Goal: Task Accomplishment & Management: Use online tool/utility

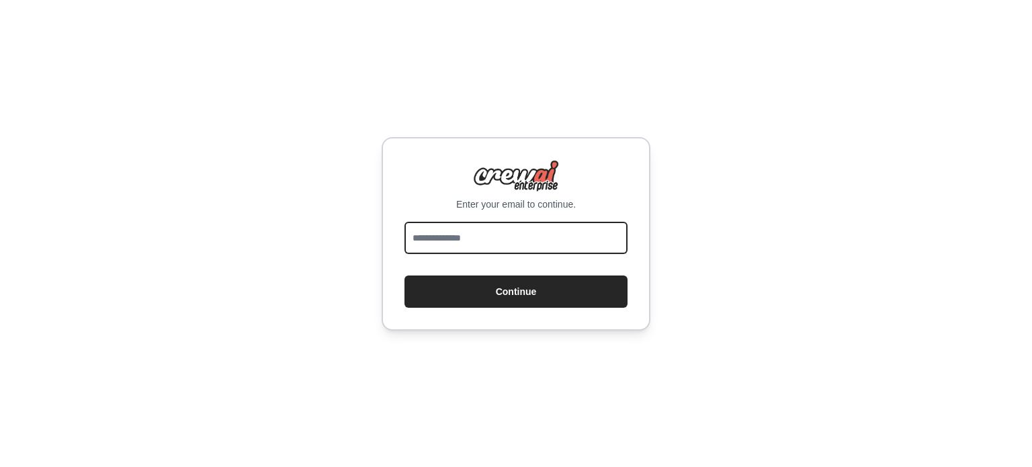
click at [523, 236] on input "email" at bounding box center [515, 238] width 223 height 32
type input "**********"
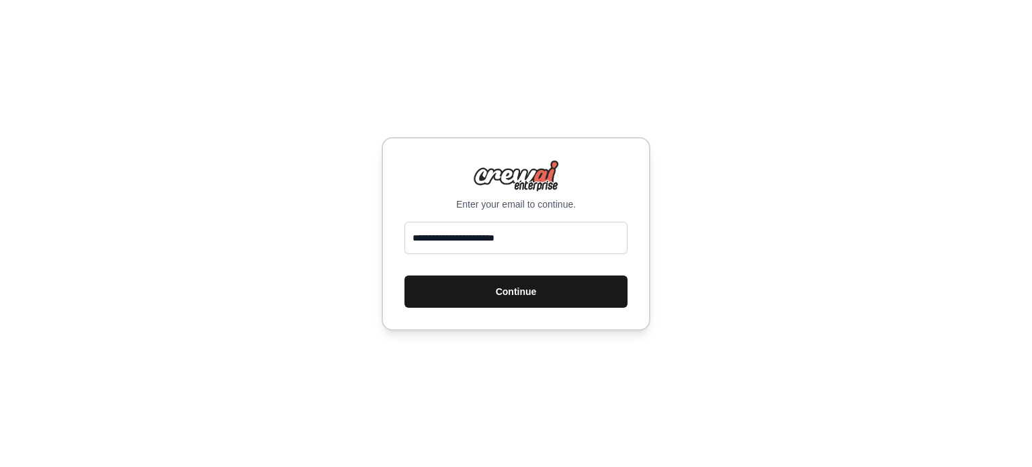
click at [462, 299] on button "Continue" at bounding box center [515, 291] width 223 height 32
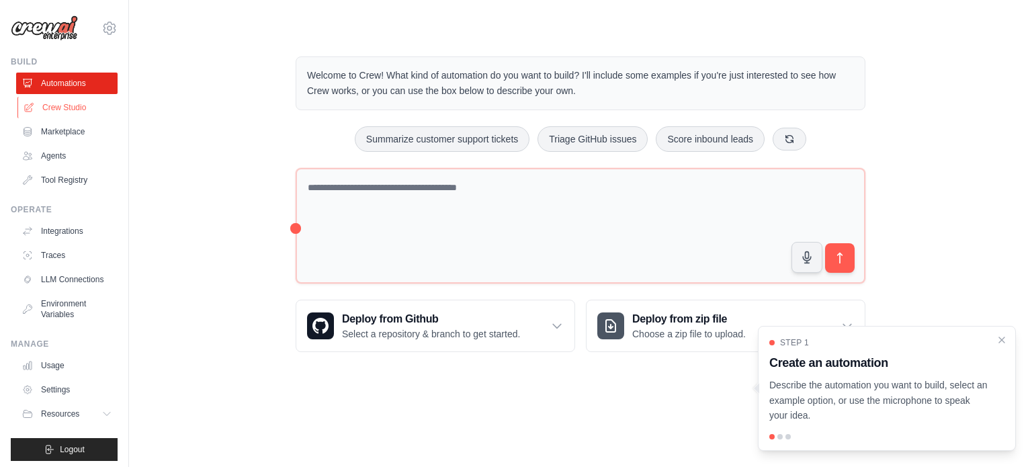
click at [62, 111] on link "Crew Studio" at bounding box center [67, 107] width 101 height 21
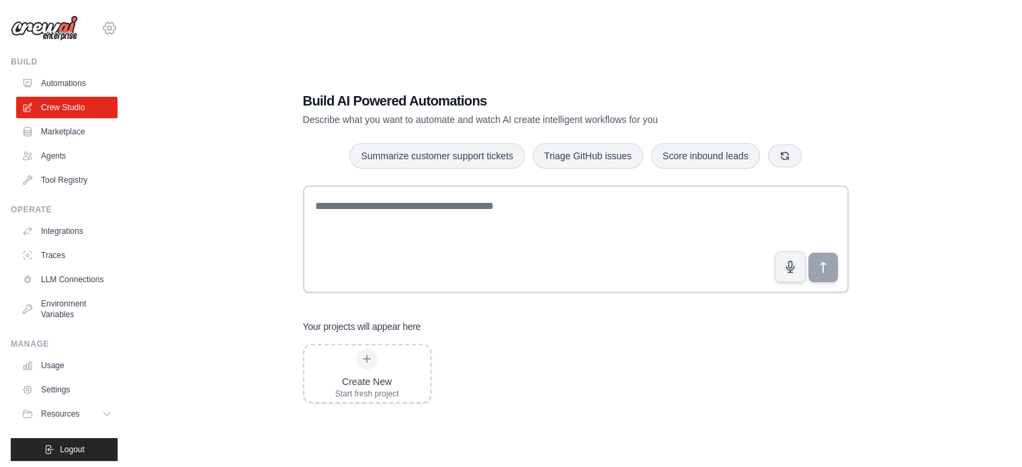
click at [101, 28] on icon at bounding box center [109, 28] width 16 height 16
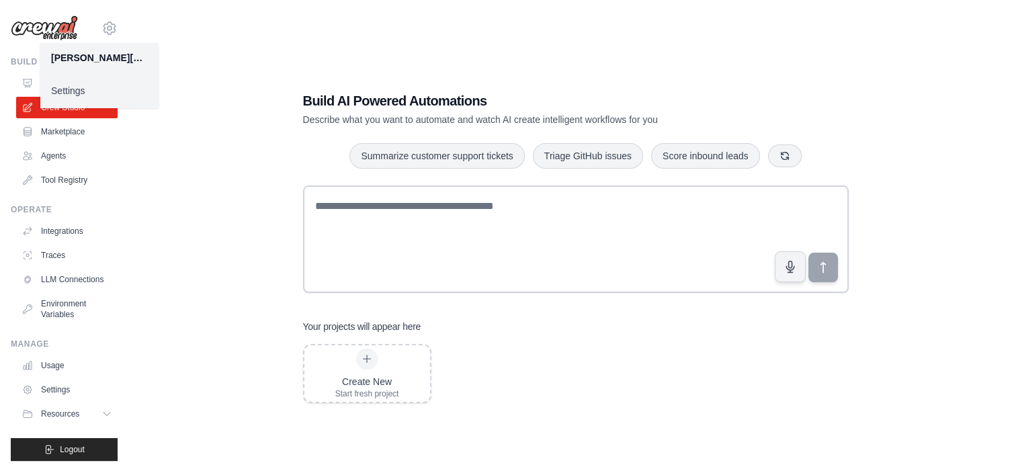
click at [207, 95] on div "Build AI Powered Automations Describe what you want to automate and watch AI cr…" at bounding box center [575, 246] width 850 height 467
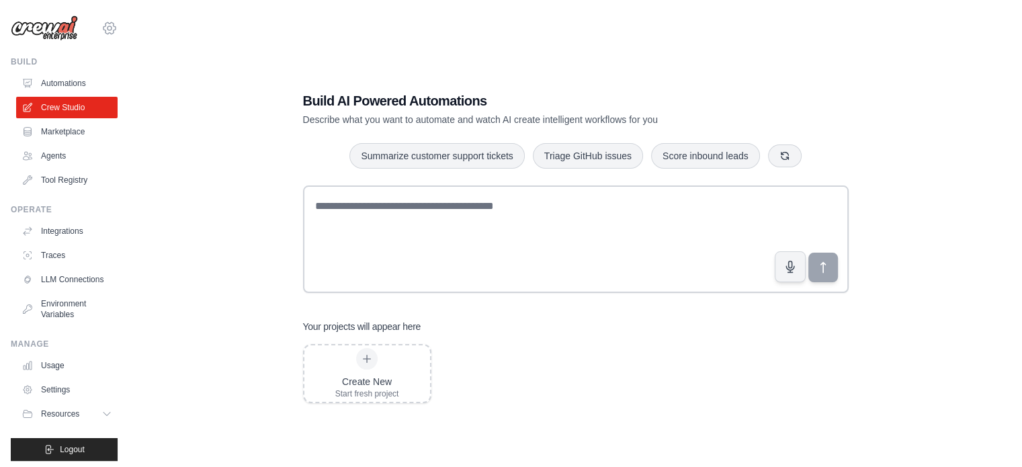
click at [101, 30] on icon at bounding box center [109, 28] width 16 height 16
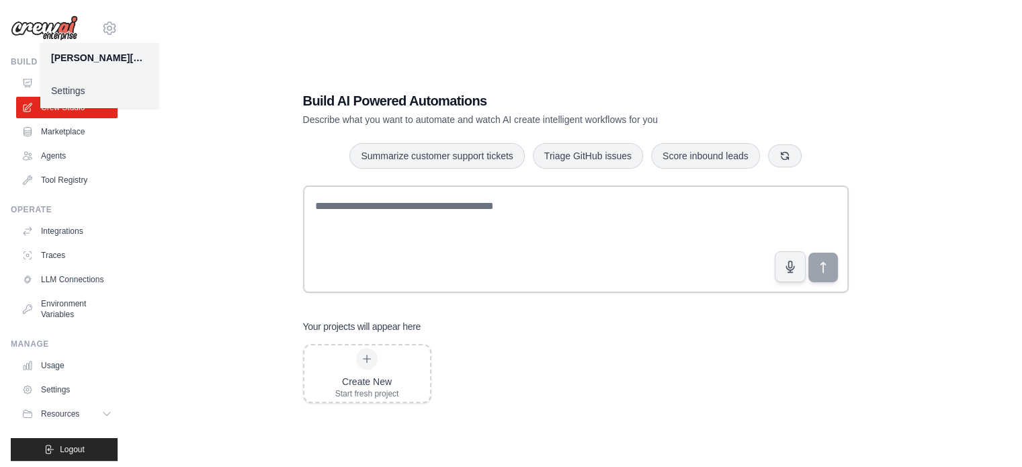
click at [64, 91] on link "Settings" at bounding box center [99, 91] width 118 height 24
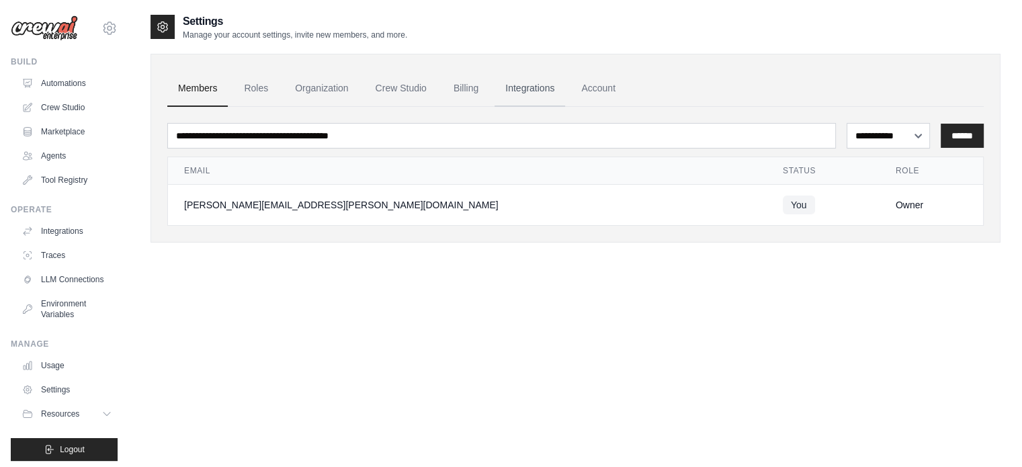
click at [554, 87] on link "Integrations" at bounding box center [529, 89] width 71 height 36
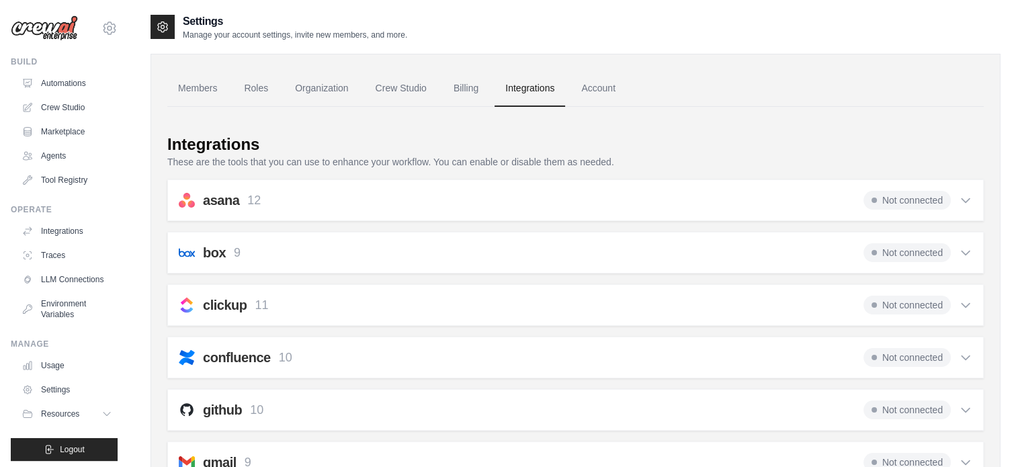
click at [624, 87] on link "Account" at bounding box center [598, 89] width 56 height 36
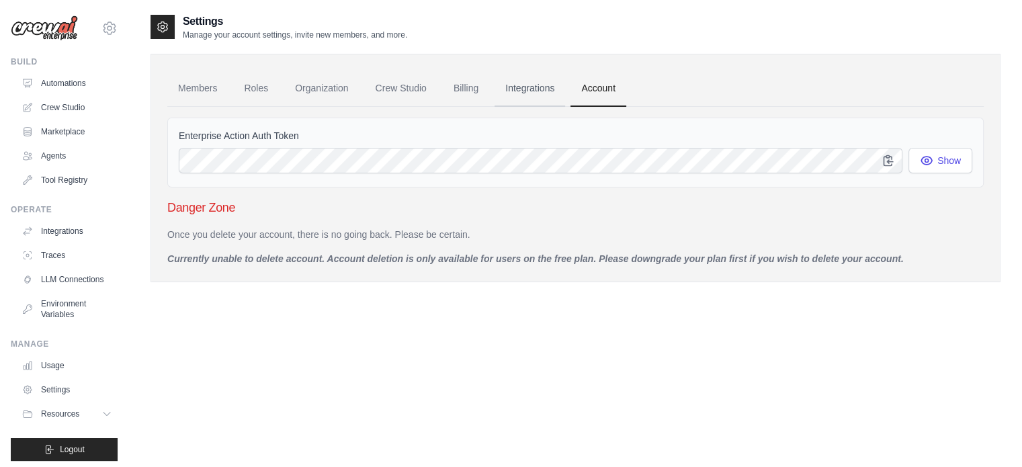
click at [533, 87] on link "Integrations" at bounding box center [529, 89] width 71 height 36
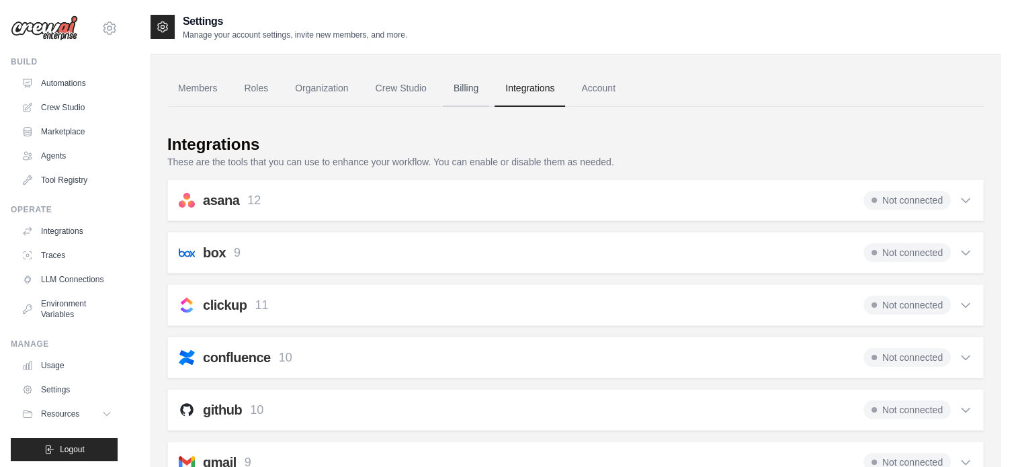
click at [483, 91] on link "Billing" at bounding box center [466, 89] width 46 height 36
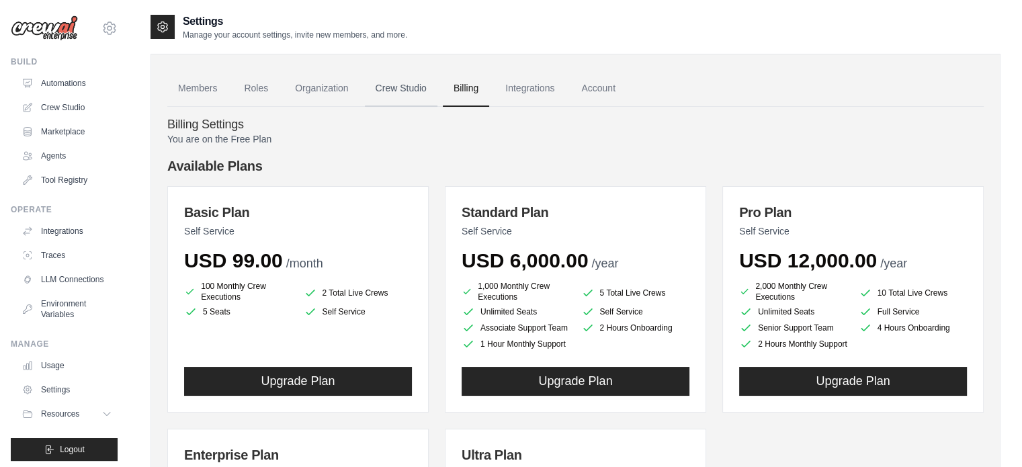
click at [404, 99] on link "Crew Studio" at bounding box center [401, 89] width 73 height 36
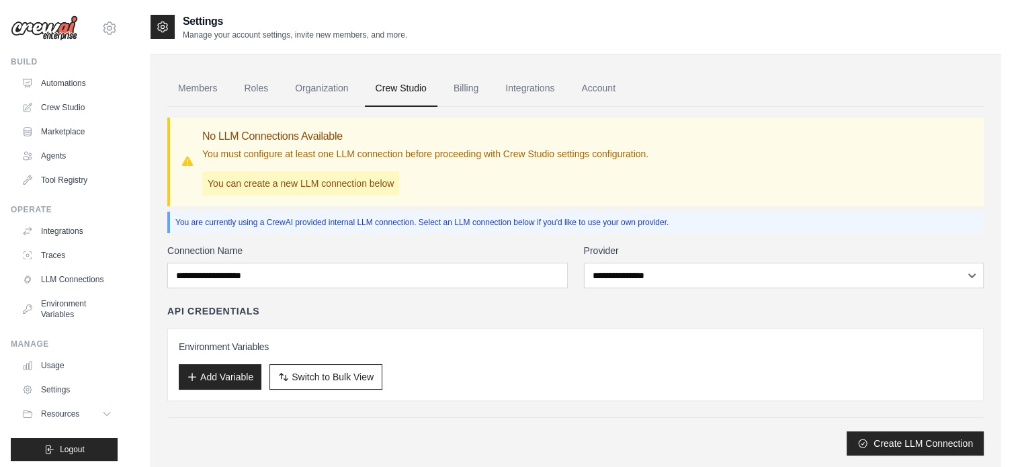
click at [624, 287] on div "**********" at bounding box center [575, 350] width 816 height 212
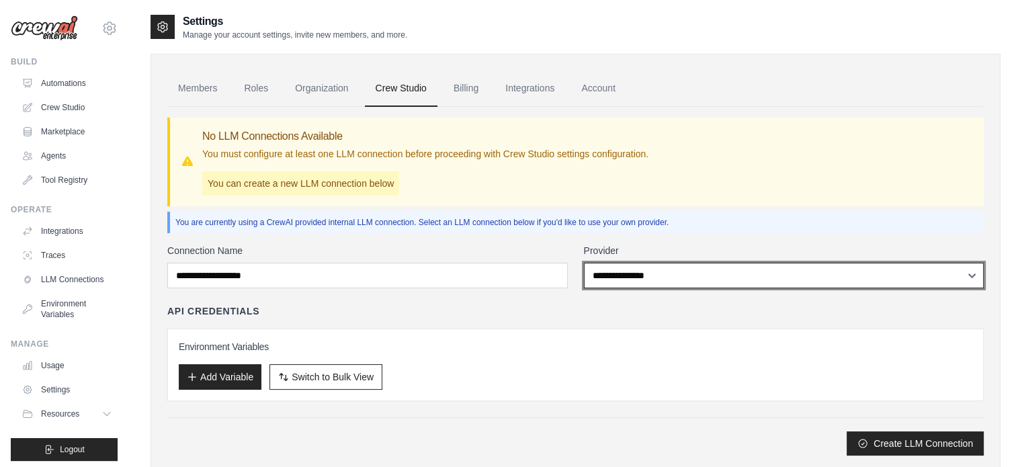
click at [627, 284] on select "**********" at bounding box center [784, 276] width 400 height 26
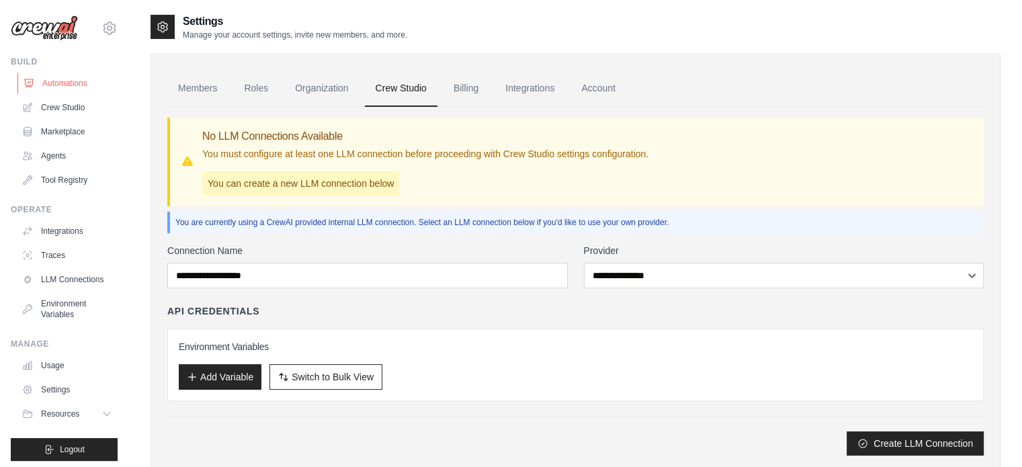
click at [48, 89] on link "Automations" at bounding box center [67, 83] width 101 height 21
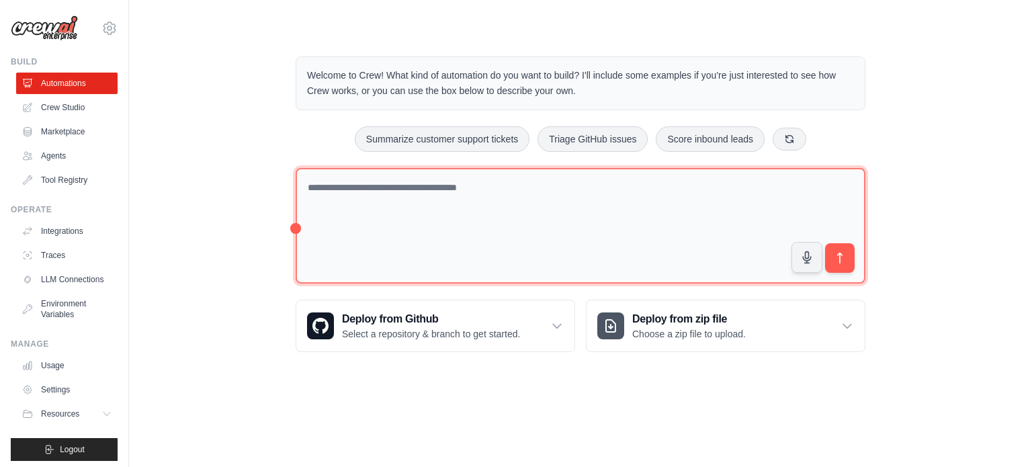
click at [771, 235] on textarea at bounding box center [581, 226] width 570 height 116
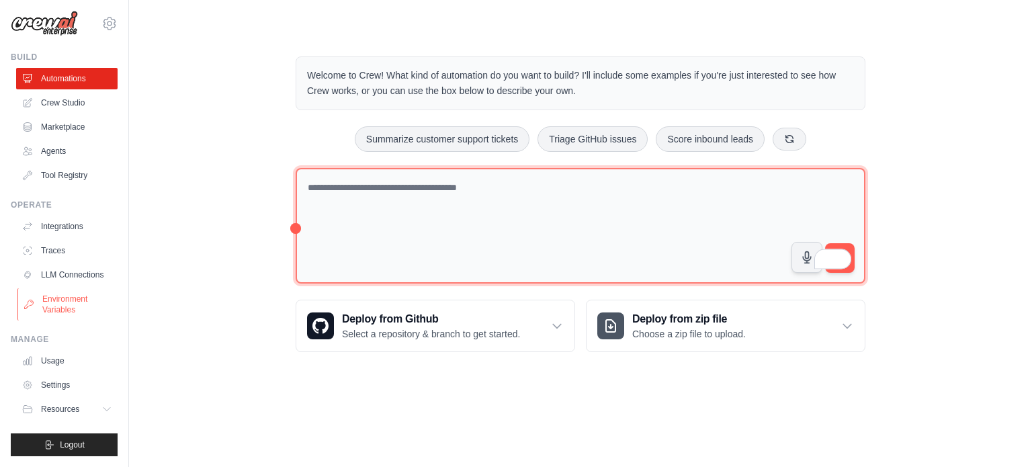
scroll to position [15, 0]
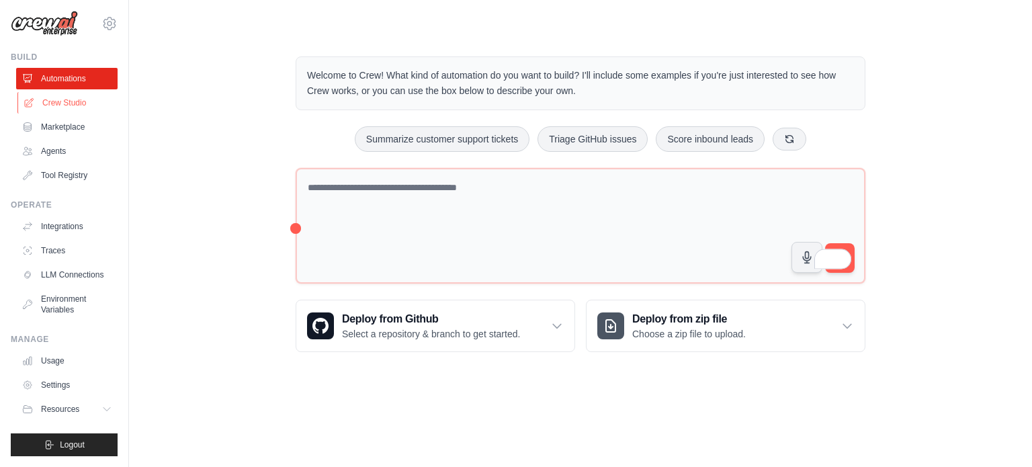
click at [59, 93] on link "Crew Studio" at bounding box center [67, 102] width 101 height 21
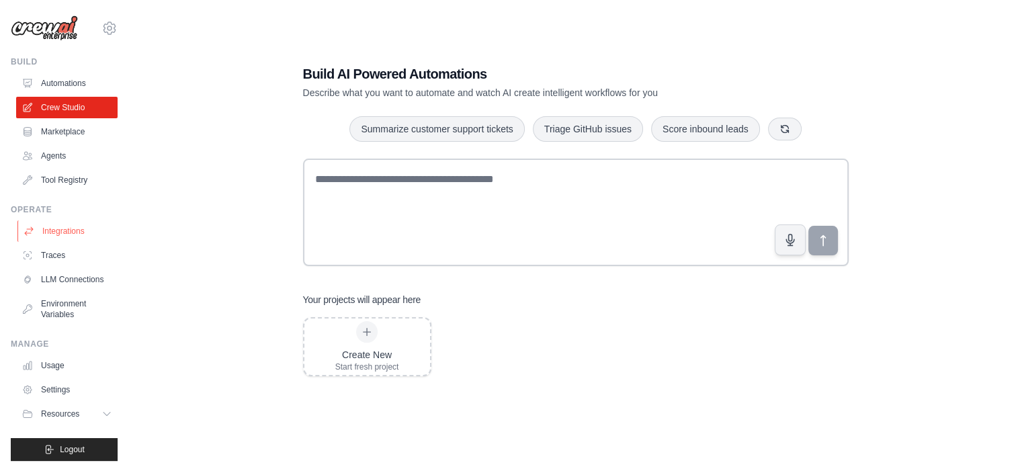
click at [64, 239] on link "Integrations" at bounding box center [67, 230] width 101 height 21
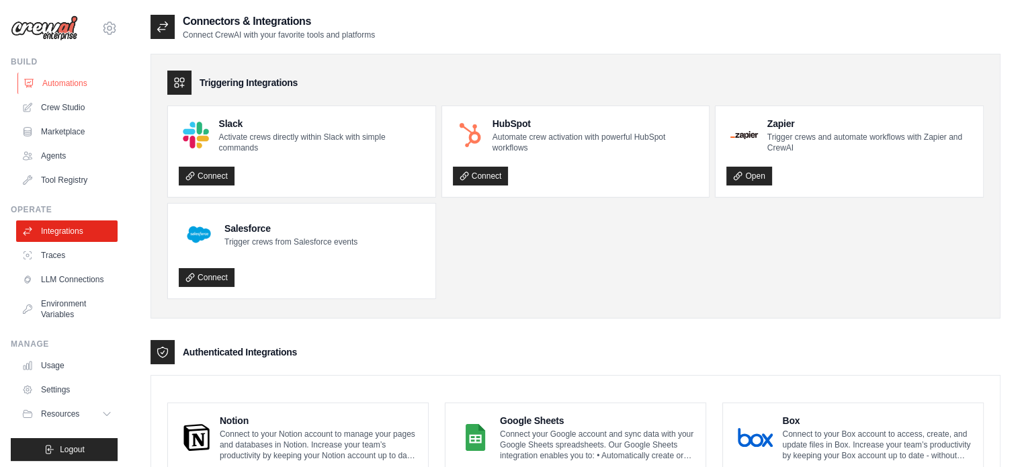
click at [56, 85] on link "Automations" at bounding box center [67, 83] width 101 height 21
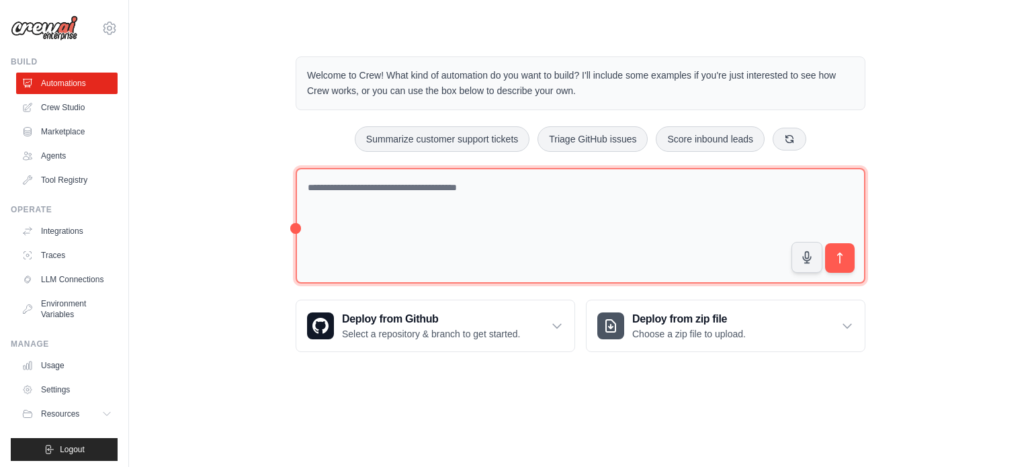
click at [789, 192] on textarea at bounding box center [581, 226] width 570 height 116
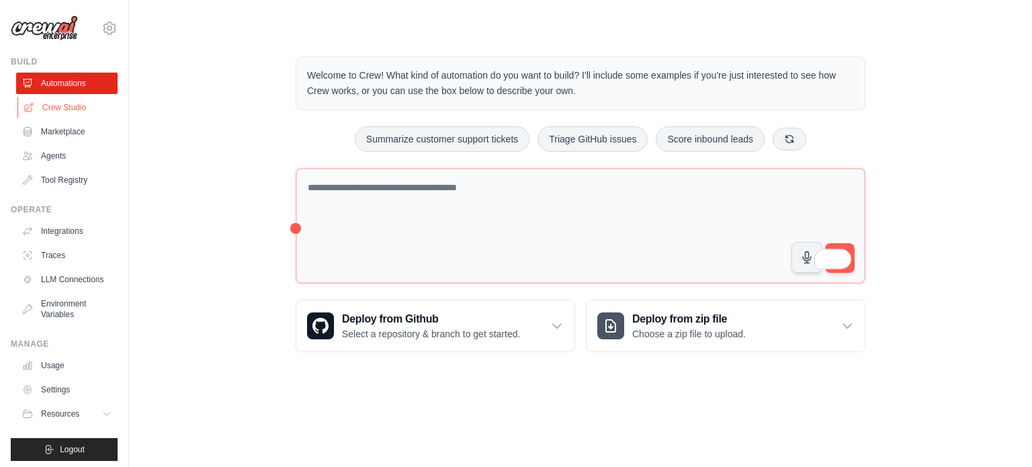
click at [66, 109] on link "Crew Studio" at bounding box center [67, 107] width 101 height 21
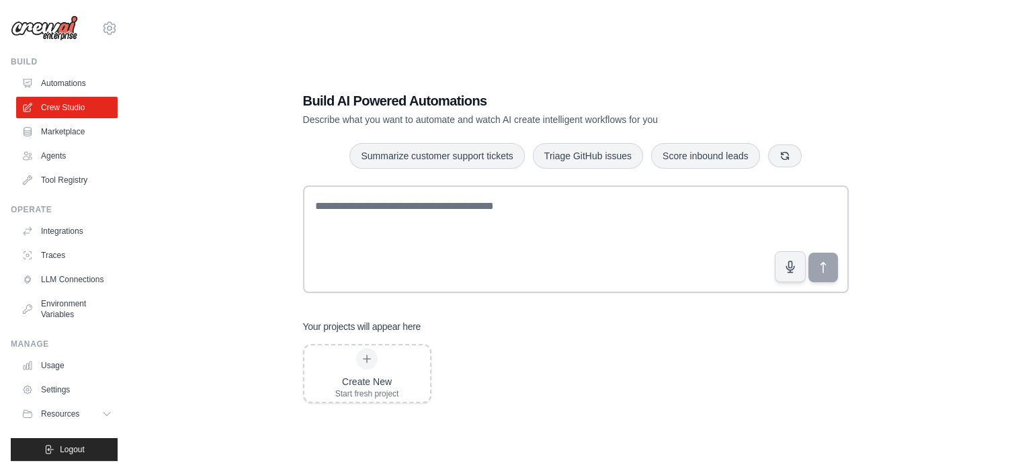
scroll to position [27, 0]
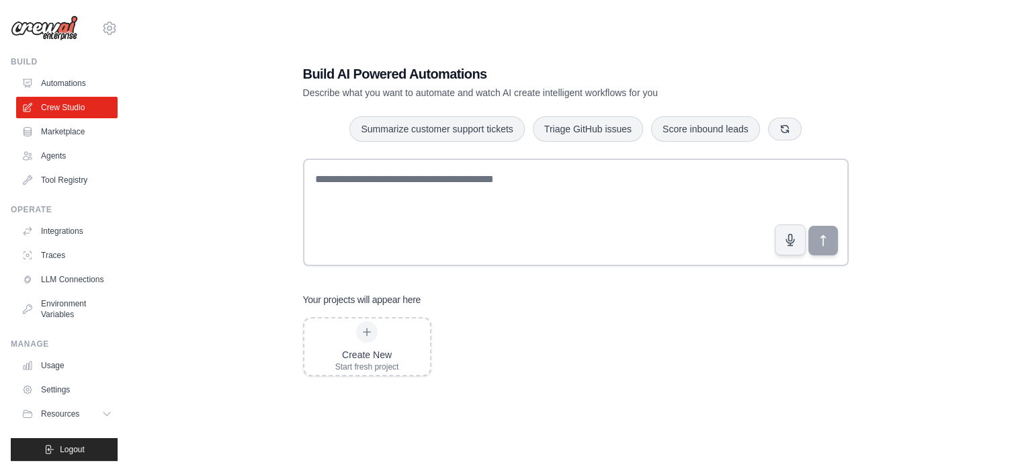
click at [662, 371] on div "Create New Start fresh project" at bounding box center [575, 346] width 545 height 59
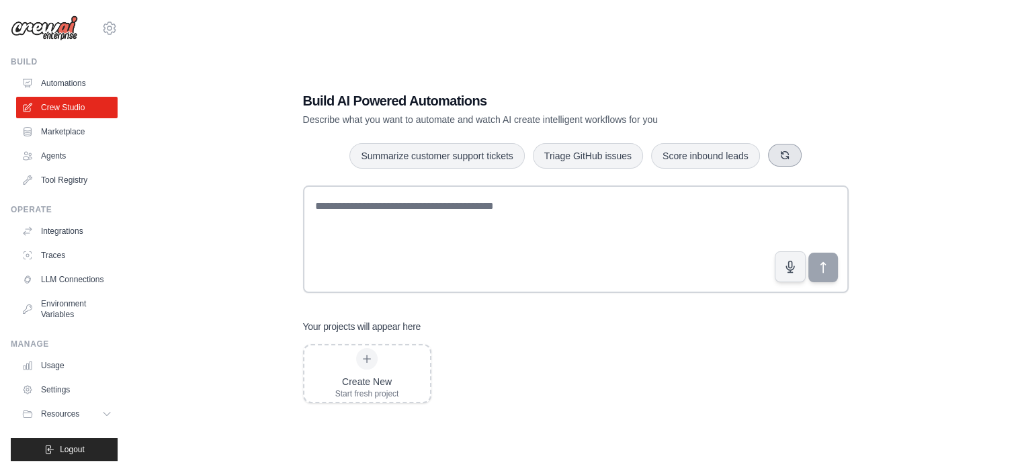
click at [790, 155] on icon "button" at bounding box center [784, 155] width 11 height 11
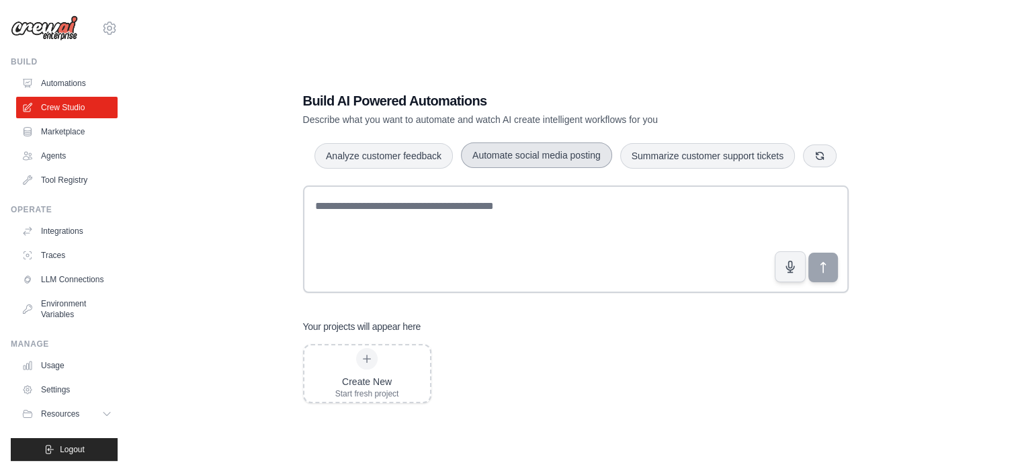
click at [560, 147] on button "Automate social media posting" at bounding box center [536, 155] width 151 height 26
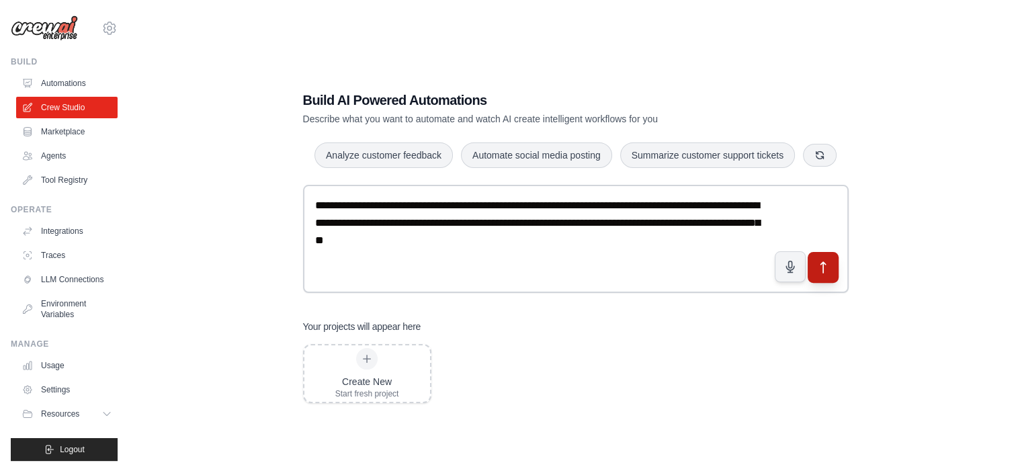
click at [827, 274] on icon "submit" at bounding box center [823, 267] width 14 height 14
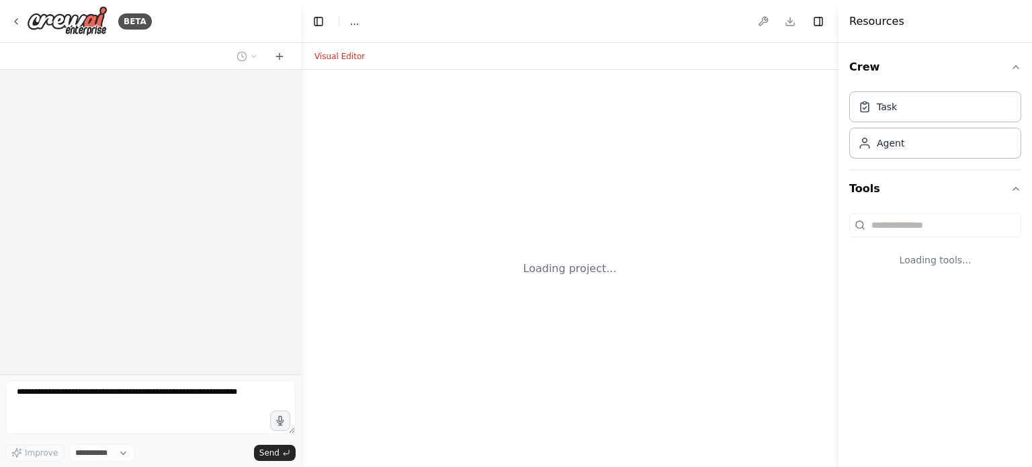
select select "****"
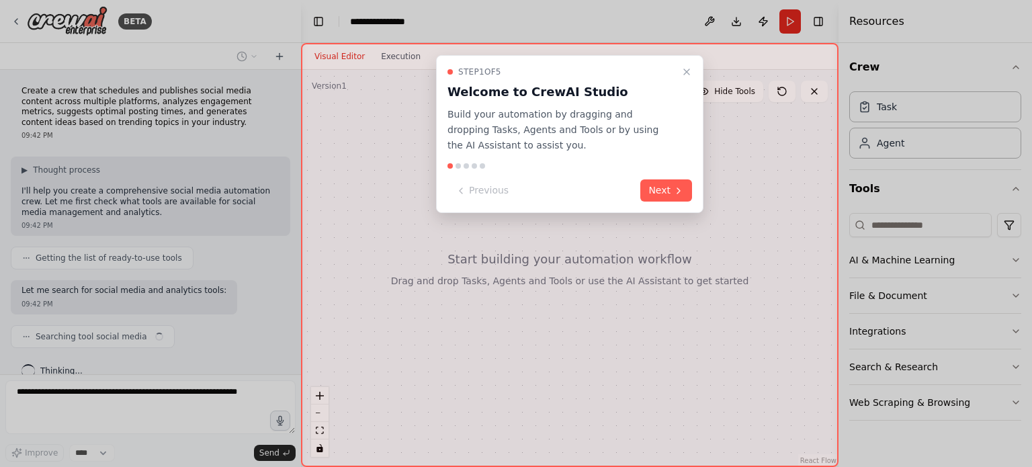
scroll to position [17, 0]
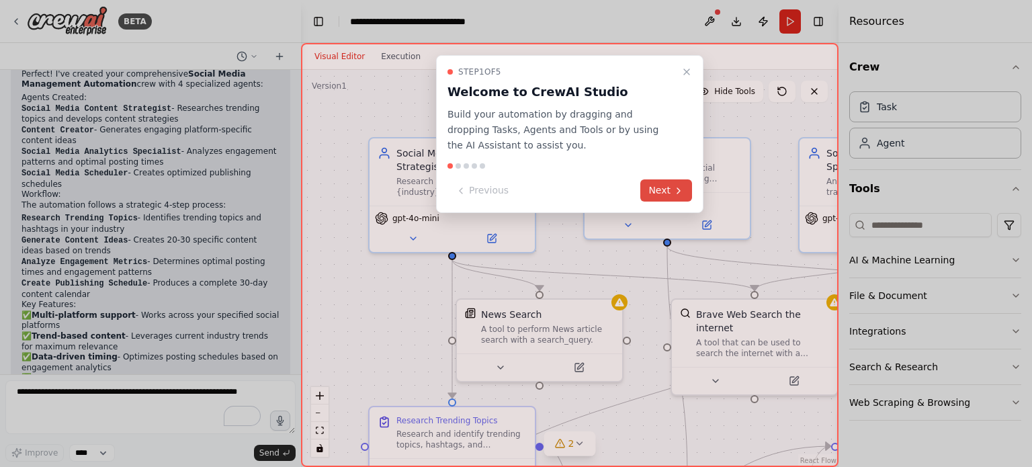
click at [665, 191] on button "Next" at bounding box center [666, 190] width 52 height 22
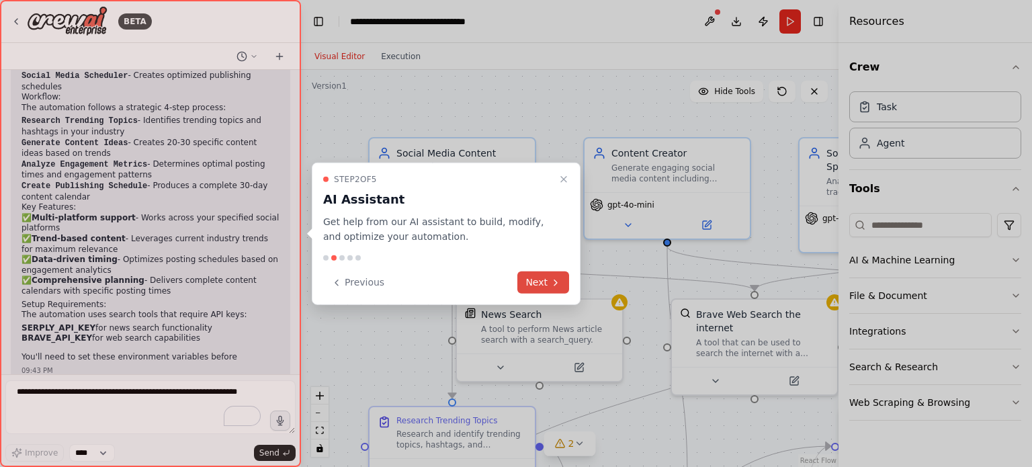
click at [543, 277] on button "Next" at bounding box center [543, 282] width 52 height 22
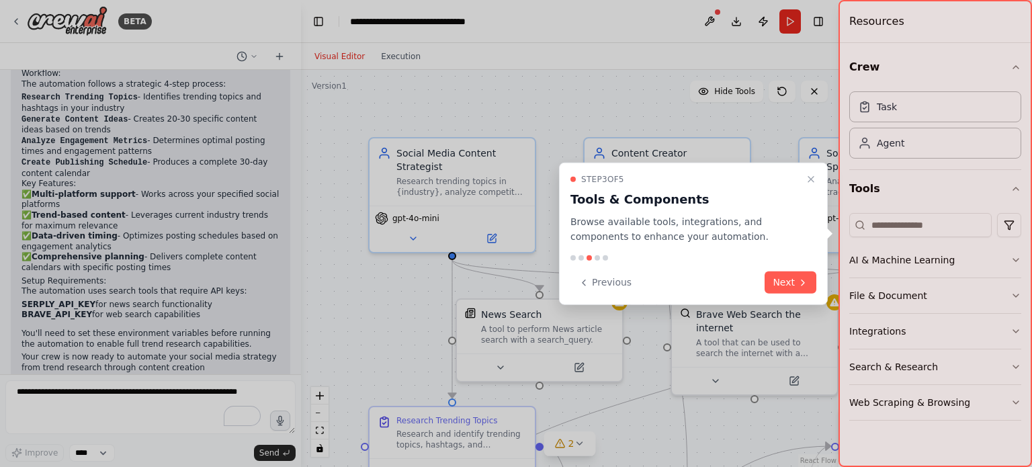
scroll to position [1084, 0]
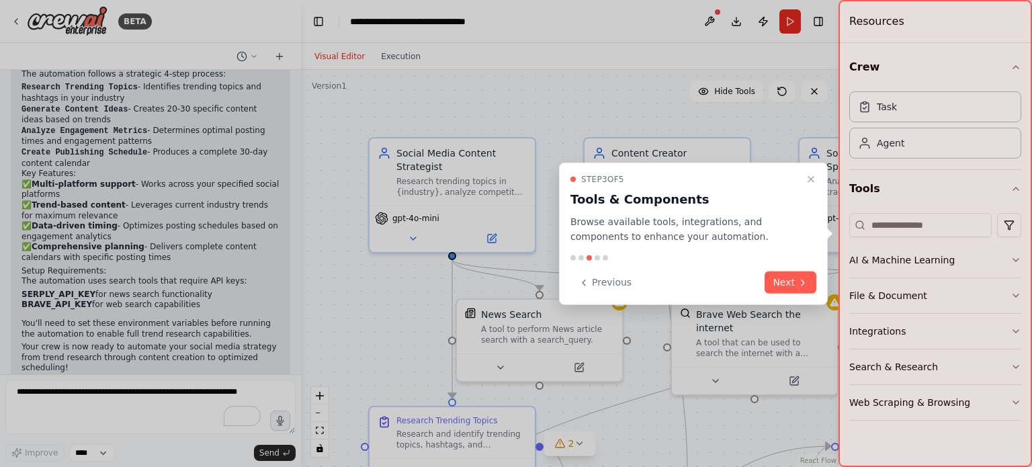
click at [783, 288] on button "Next" at bounding box center [790, 282] width 52 height 22
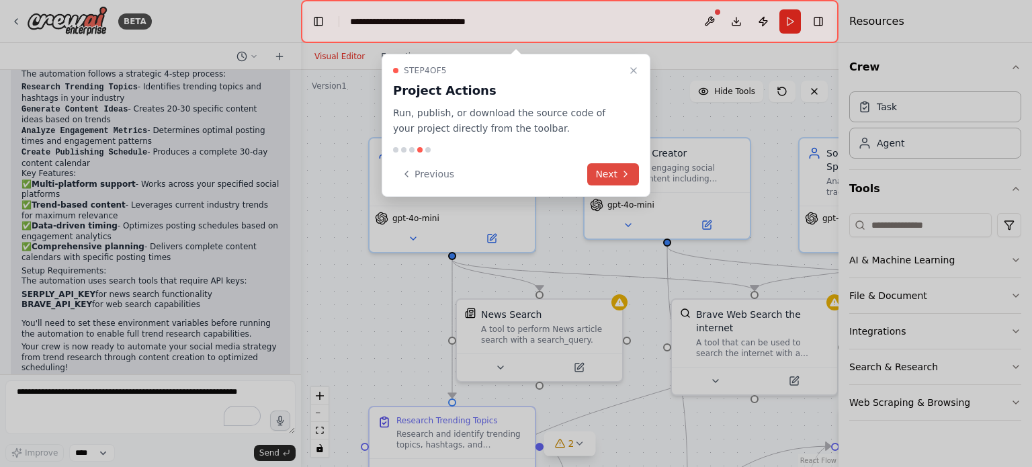
click at [621, 179] on button "Next" at bounding box center [613, 174] width 52 height 22
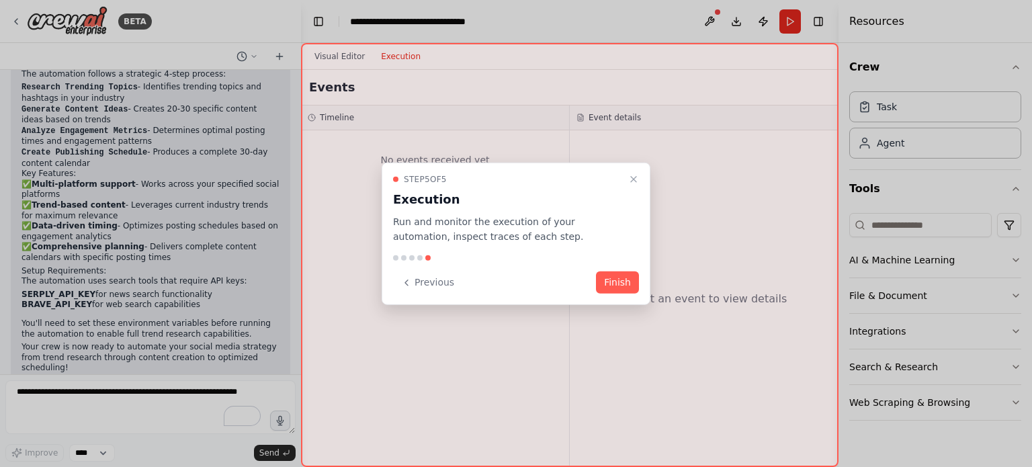
click at [616, 282] on button "Finish" at bounding box center [617, 282] width 43 height 22
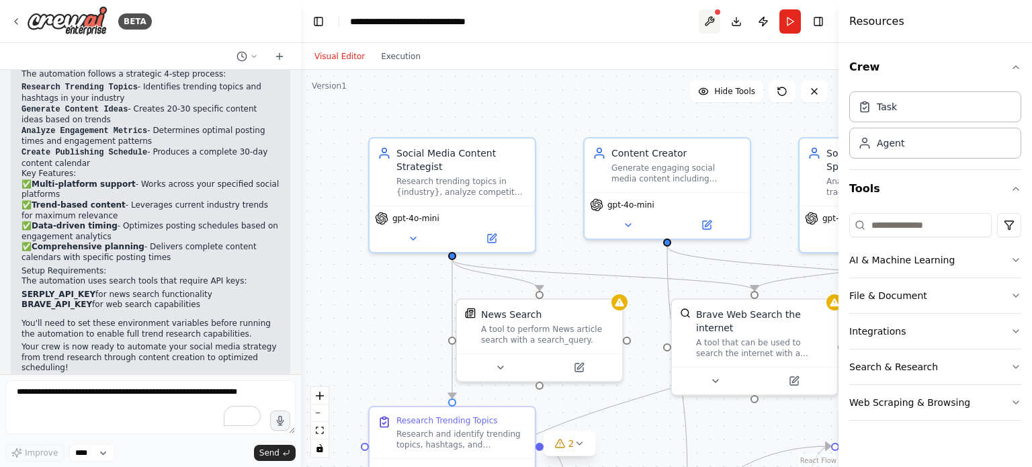
click at [709, 21] on button at bounding box center [709, 21] width 21 height 24
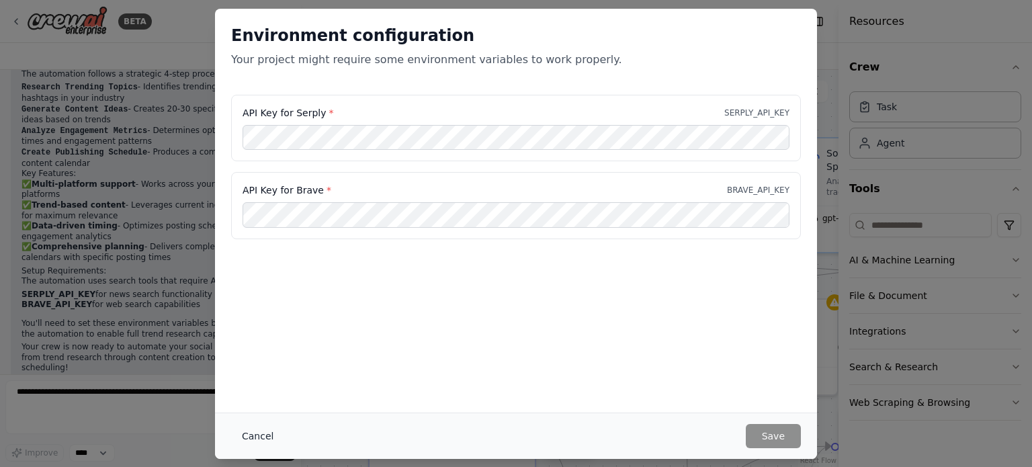
click at [259, 437] on button "Cancel" at bounding box center [257, 436] width 53 height 24
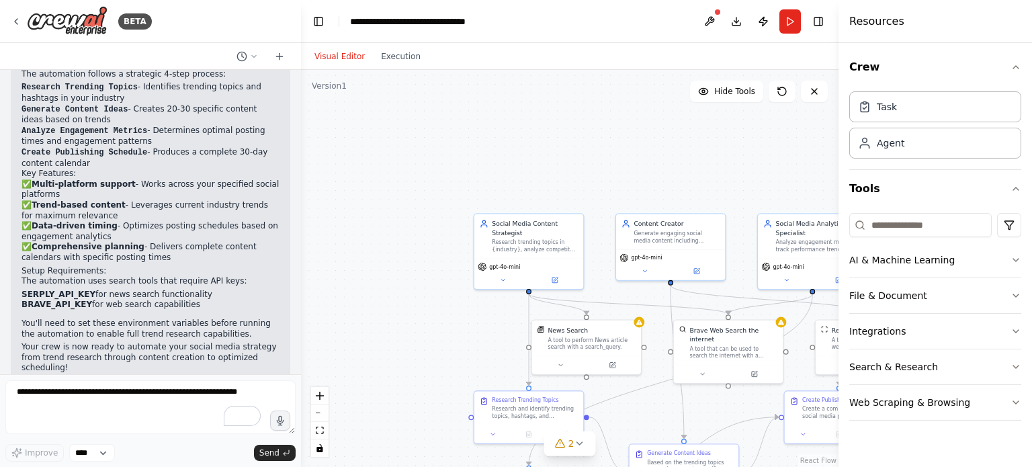
drag, startPoint x: 707, startPoint y: 17, endPoint x: 689, endPoint y: 32, distance: 22.9
click at [689, 32] on header "**********" at bounding box center [569, 21] width 537 height 43
click at [717, 20] on button at bounding box center [709, 21] width 21 height 24
click at [913, 254] on button "AI & Machine Learning" at bounding box center [935, 260] width 172 height 35
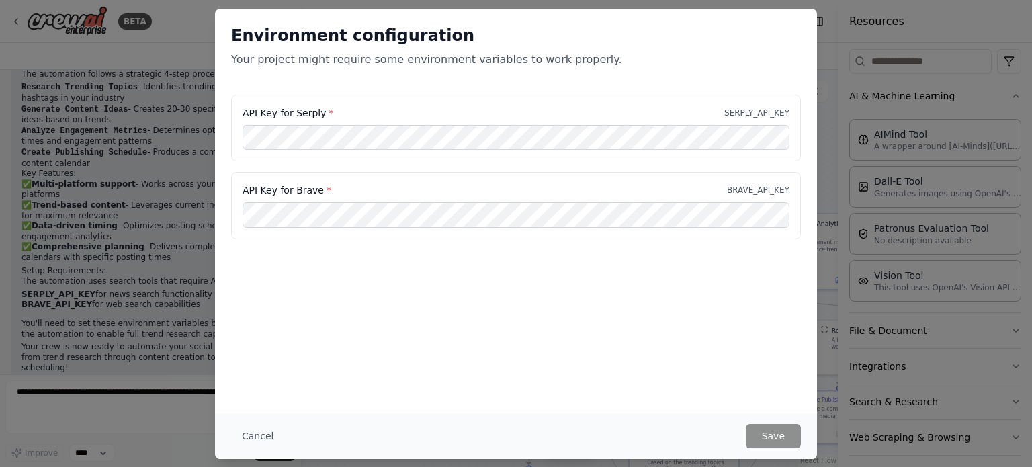
scroll to position [171, 0]
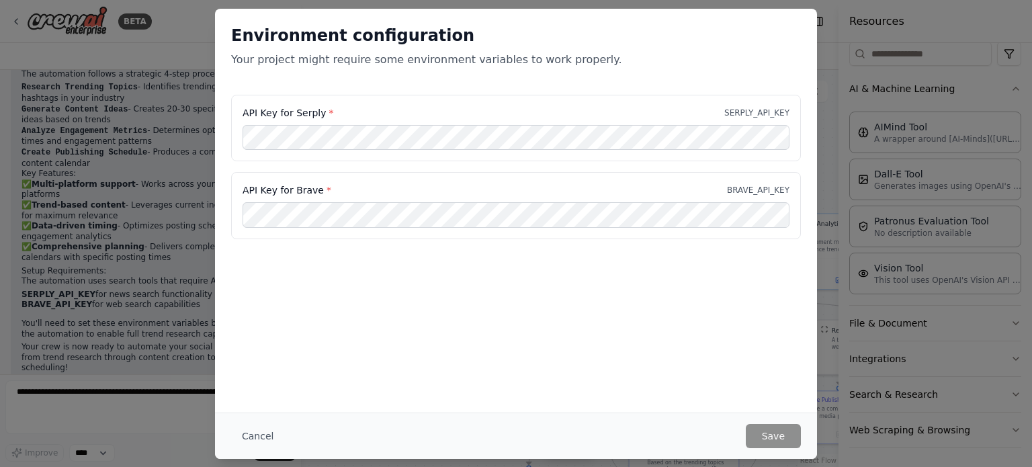
click at [768, 193] on p "BRAVE_API_KEY" at bounding box center [758, 190] width 62 height 11
click at [294, 365] on div "Environment configuration Your project might require some environment variables…" at bounding box center [516, 211] width 602 height 404
click at [826, 65] on div "Environment configuration Your project might require some environment variables…" at bounding box center [516, 233] width 1032 height 467
click at [254, 435] on button "Cancel" at bounding box center [257, 436] width 53 height 24
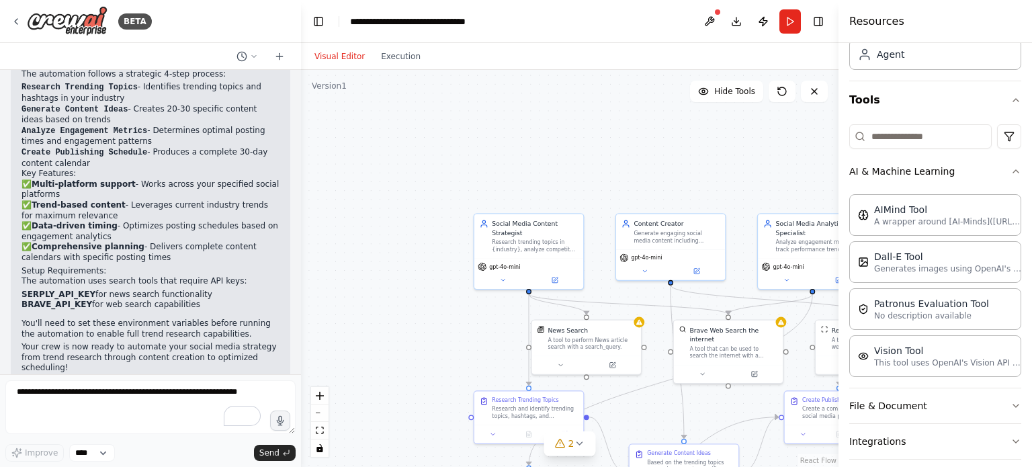
scroll to position [0, 0]
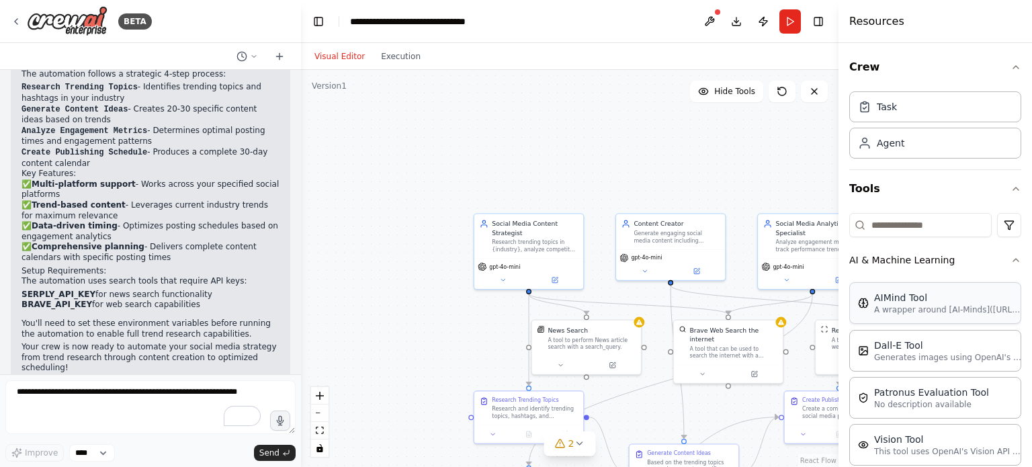
click at [907, 311] on p "A wrapper around [AI-Minds](https://mindsdb.com/minds). Useful for when you nee…" at bounding box center [948, 309] width 148 height 11
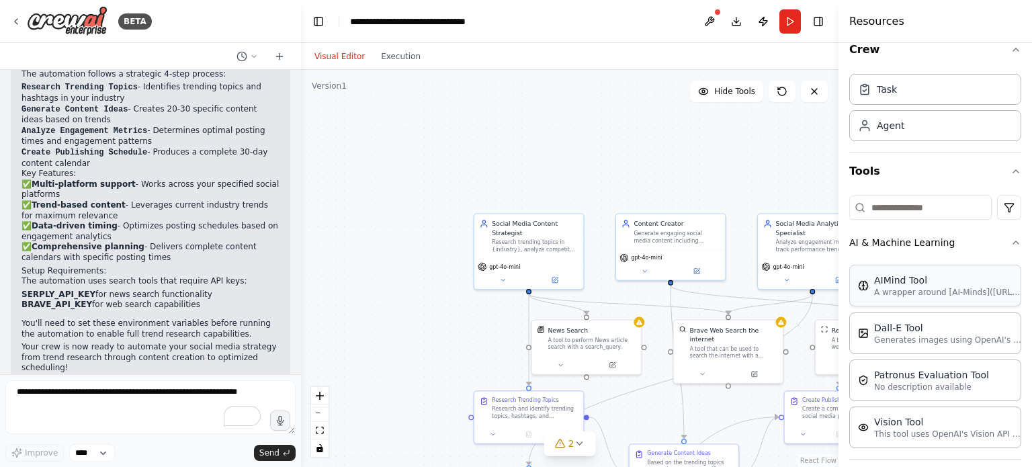
scroll to position [67, 0]
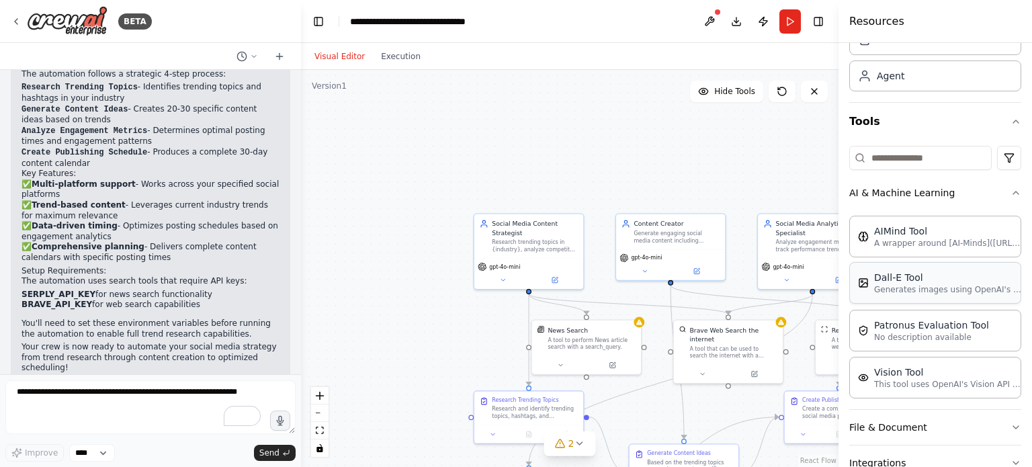
click at [916, 295] on div "Dall-E Tool Generates images using OpenAI's Dall-E model." at bounding box center [935, 283] width 172 height 42
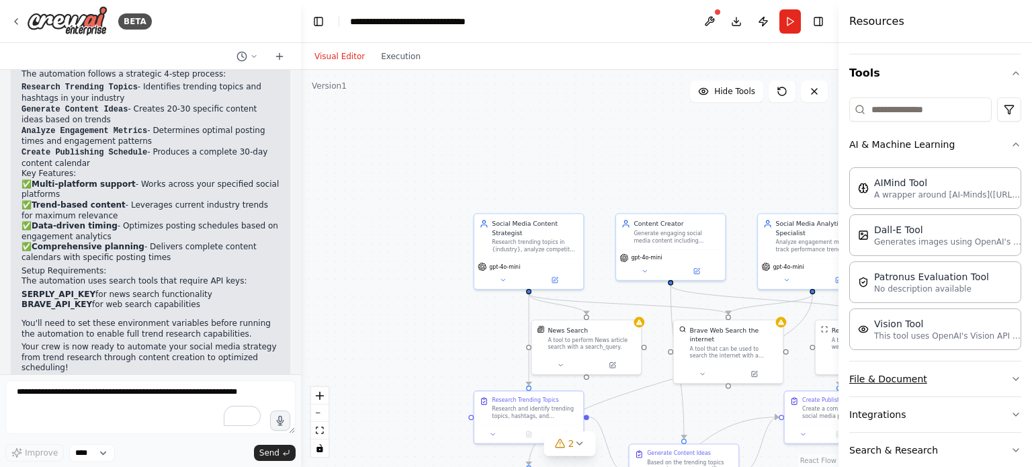
scroll to position [171, 0]
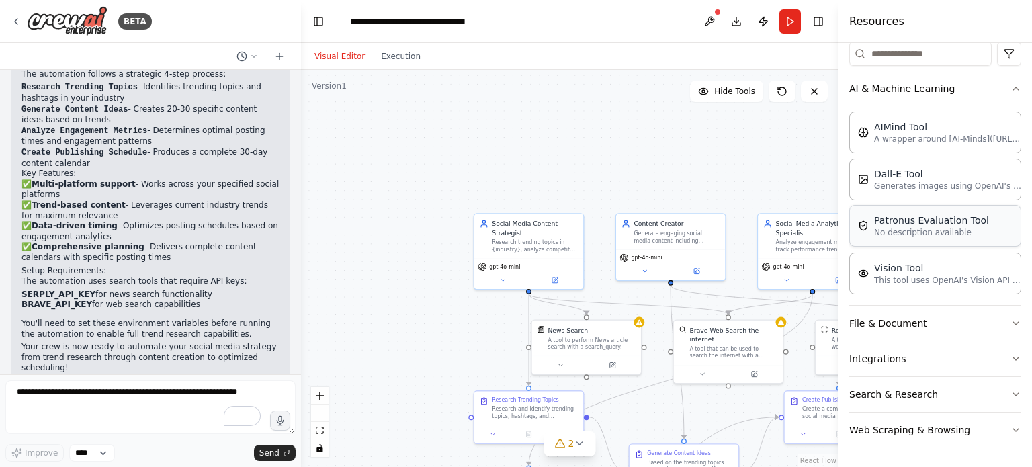
click at [916, 230] on p "No description available" at bounding box center [931, 232] width 115 height 11
click at [916, 279] on p "This tool uses OpenAI's Vision API to describe the contents of an image." at bounding box center [948, 279] width 148 height 11
click at [924, 331] on button "File & Document" at bounding box center [935, 323] width 172 height 35
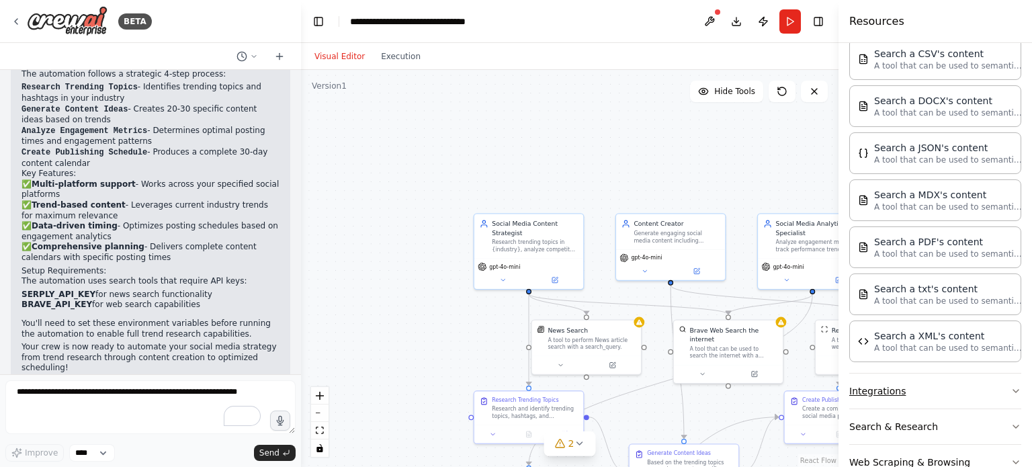
scroll to position [507, 0]
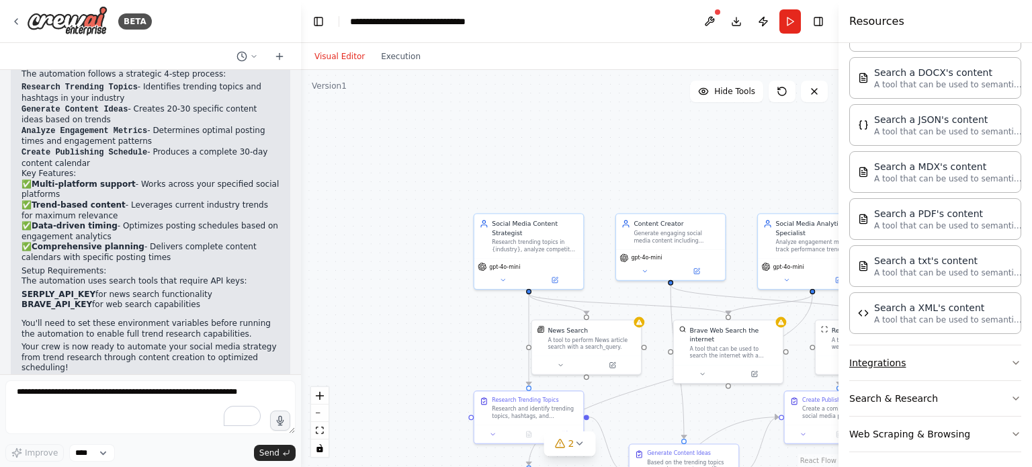
click at [894, 365] on button "Integrations" at bounding box center [935, 362] width 172 height 35
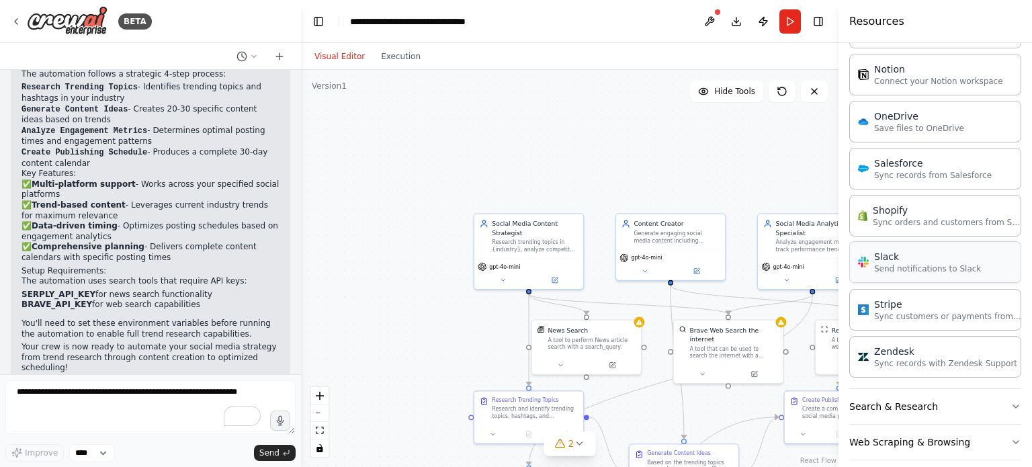
scroll to position [1455, 0]
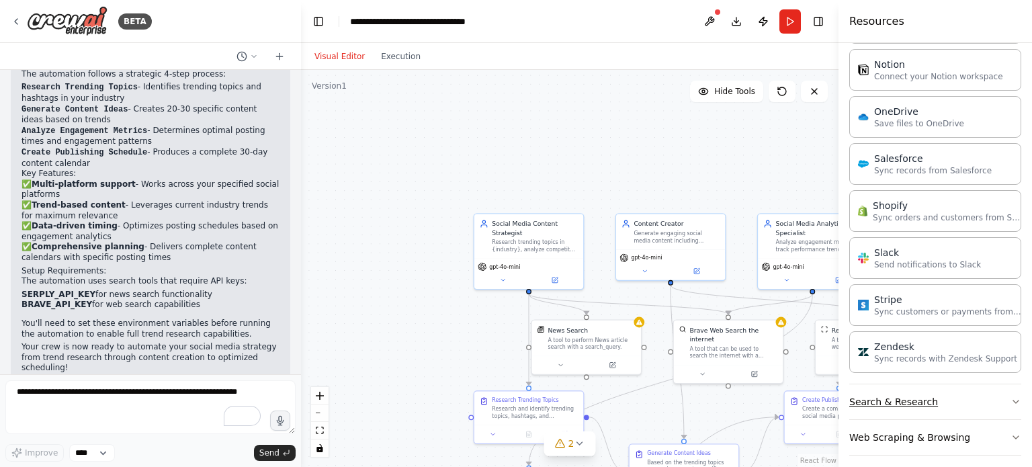
click at [909, 394] on button "Search & Research" at bounding box center [935, 401] width 172 height 35
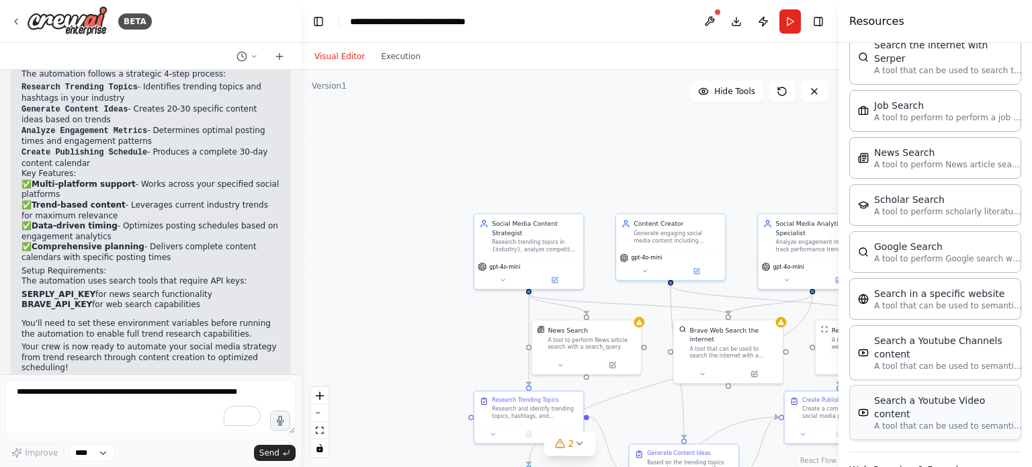
scroll to position [2134, 0]
click at [912, 451] on button "Web Scraping & Browsing" at bounding box center [935, 468] width 172 height 35
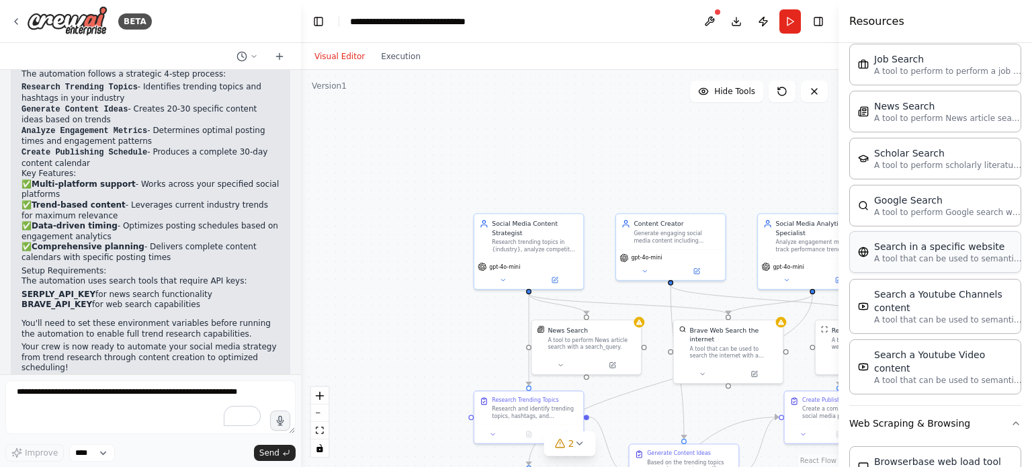
scroll to position [2101, 0]
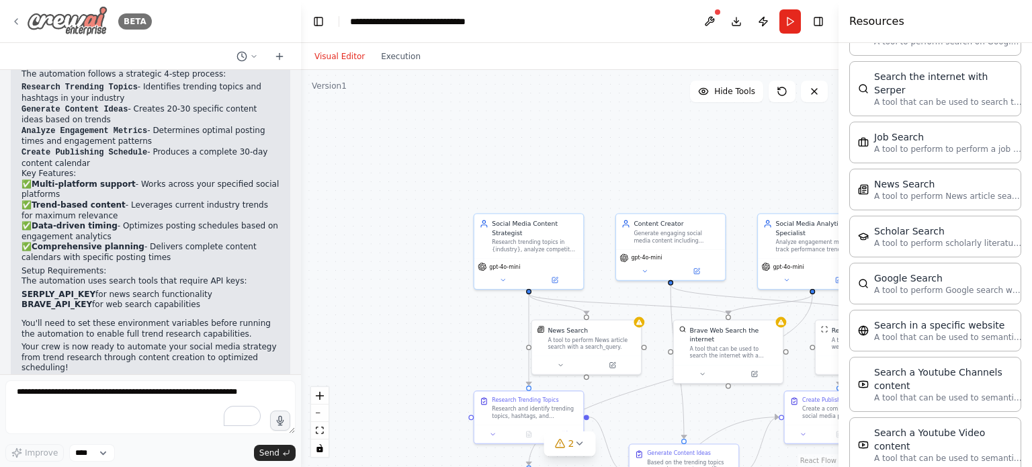
click at [17, 19] on icon at bounding box center [16, 21] width 11 height 11
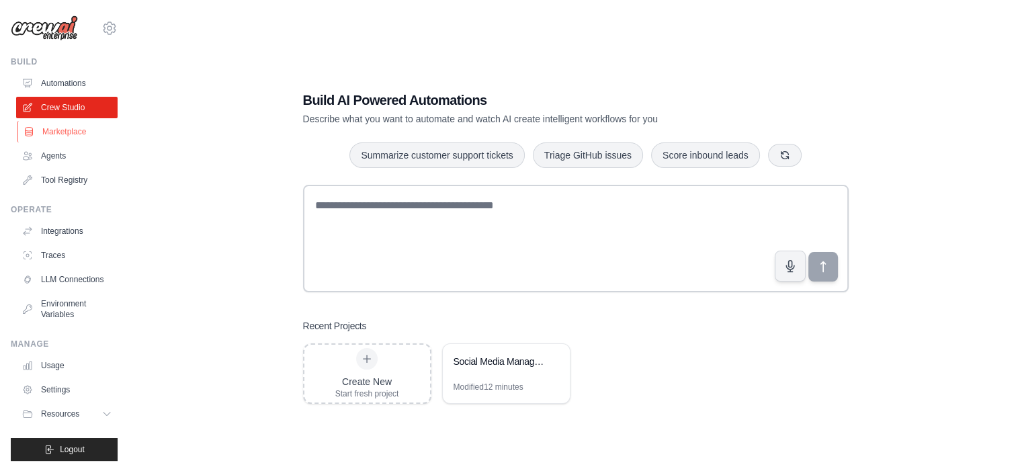
click at [46, 138] on link "Marketplace" at bounding box center [67, 131] width 101 height 21
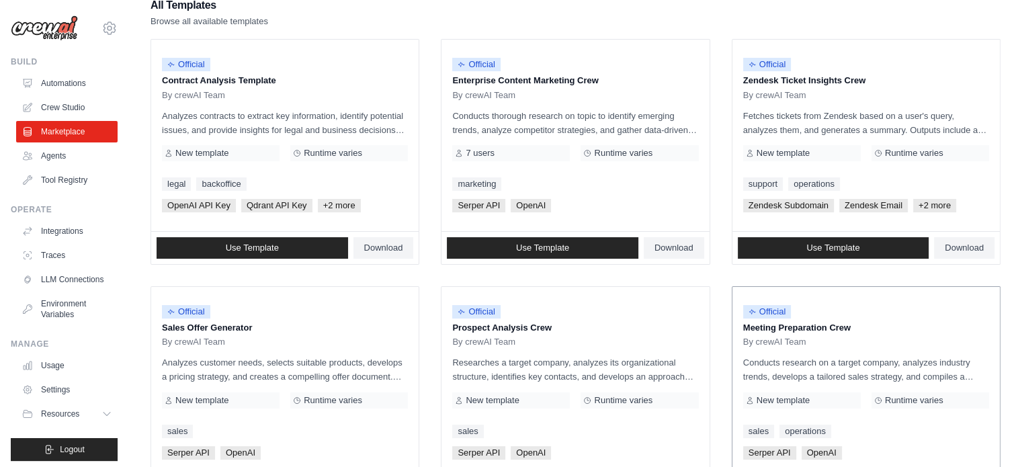
scroll to position [67, 0]
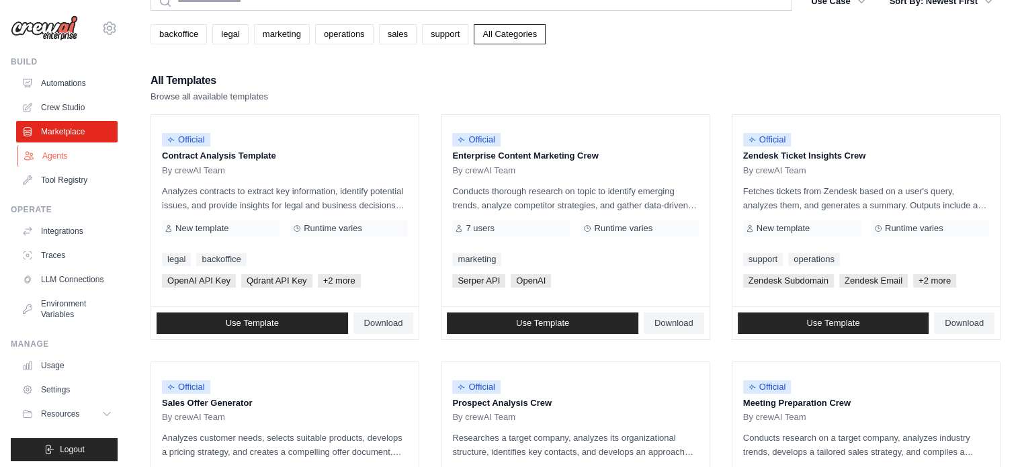
click at [44, 150] on link "Agents" at bounding box center [67, 155] width 101 height 21
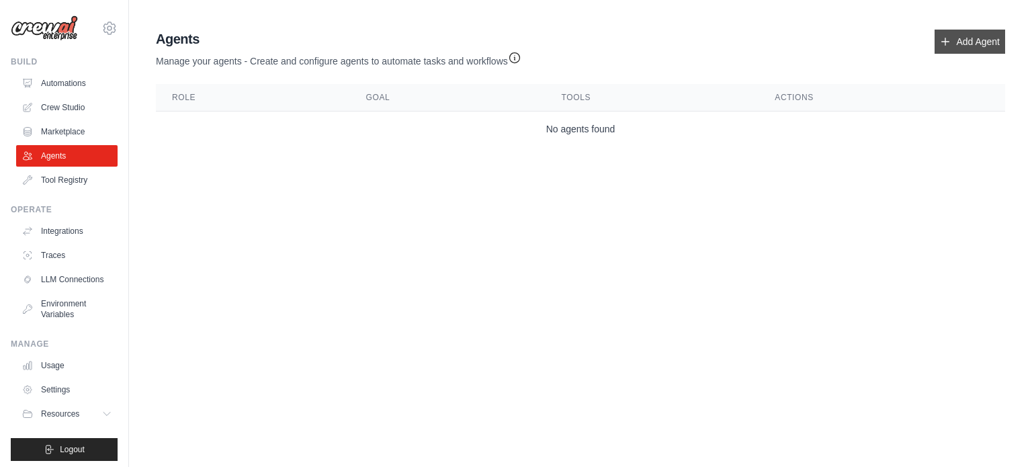
click at [985, 36] on link "Add Agent" at bounding box center [969, 42] width 71 height 24
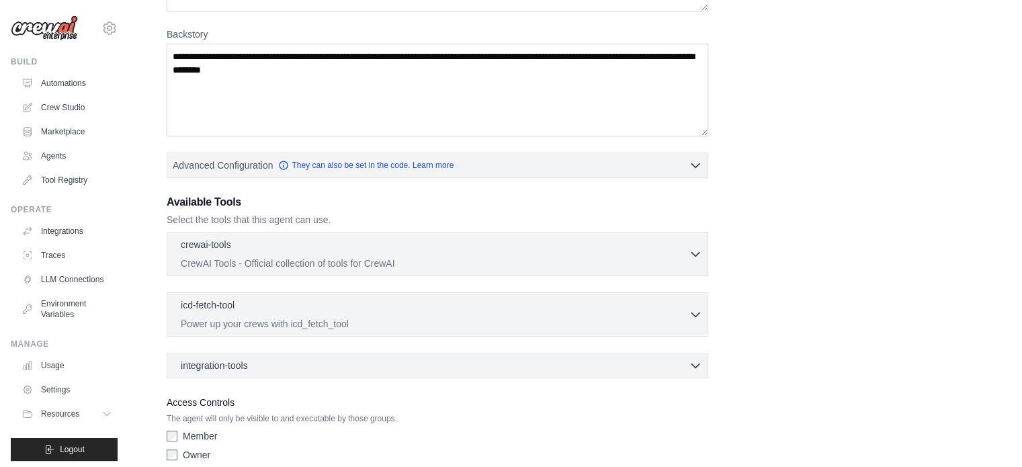
scroll to position [251, 0]
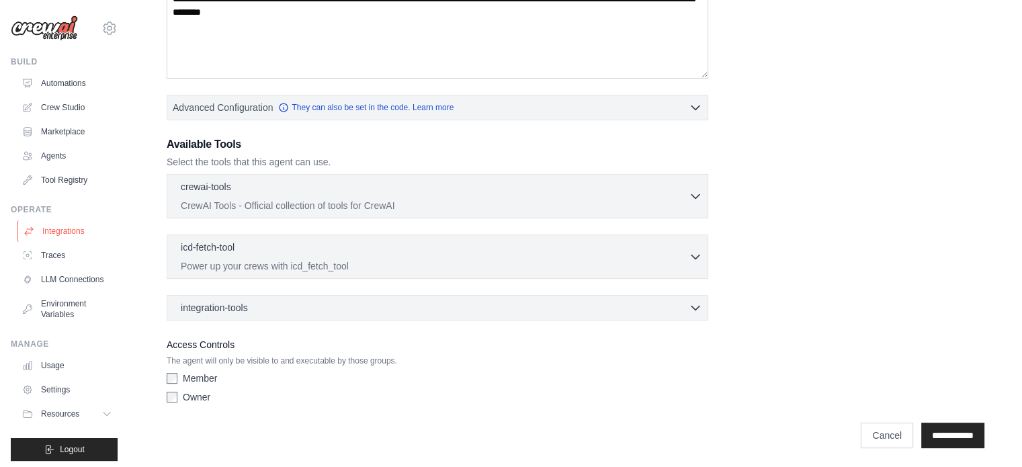
click at [63, 238] on link "Integrations" at bounding box center [67, 230] width 101 height 21
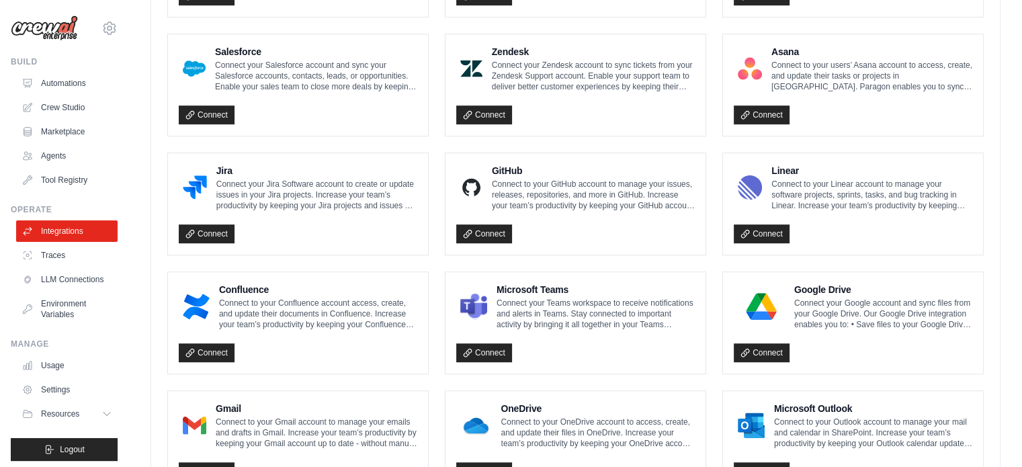
scroll to position [789, 0]
